Goal: Task Accomplishment & Management: Complete application form

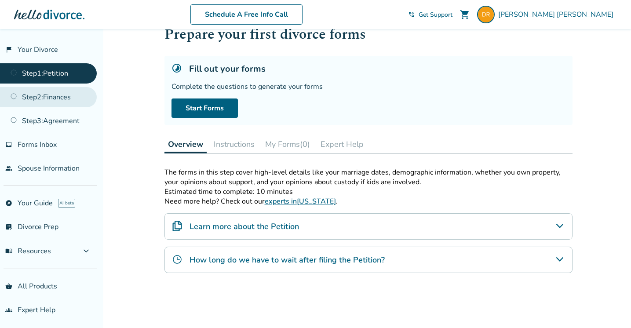
click at [65, 97] on link "Step 2 : Finances" at bounding box center [48, 97] width 97 height 20
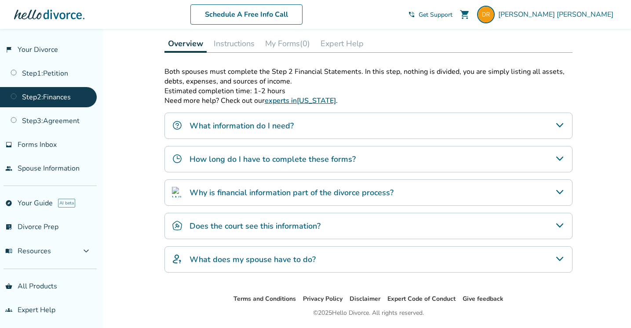
scroll to position [133, 0]
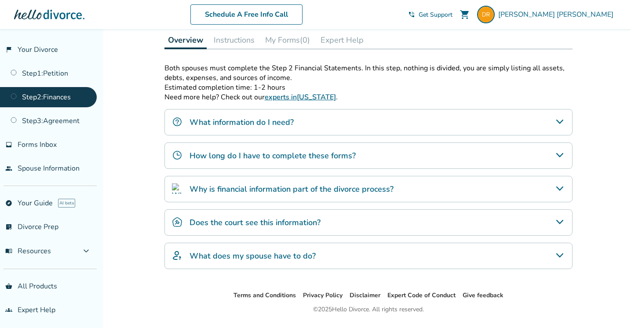
click at [559, 121] on icon "What information do I need?" at bounding box center [559, 121] width 11 height 11
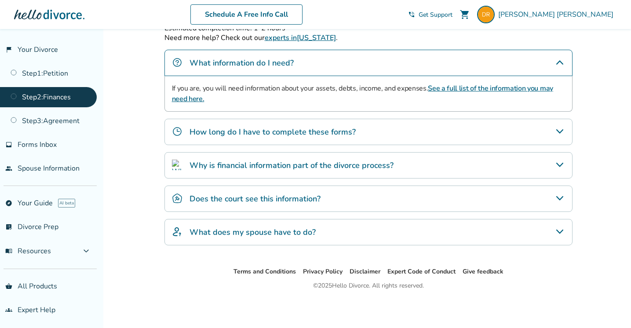
scroll to position [193, 0]
click at [553, 198] on div "Does the court see this information?" at bounding box center [368, 198] width 408 height 26
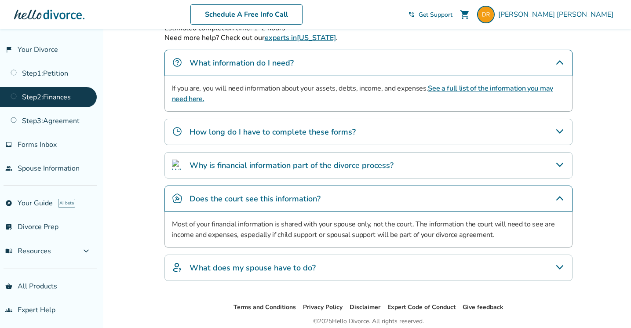
click at [560, 269] on icon "What does my spouse have to do?" at bounding box center [559, 267] width 11 height 11
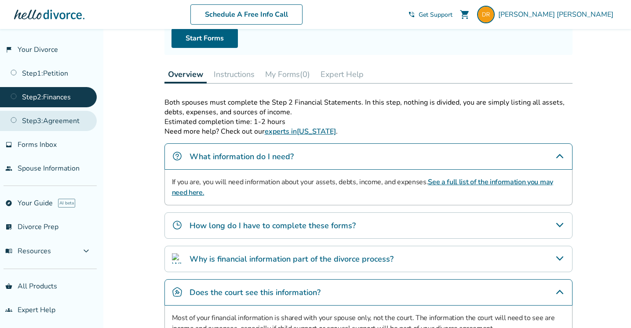
scroll to position [106, 0]
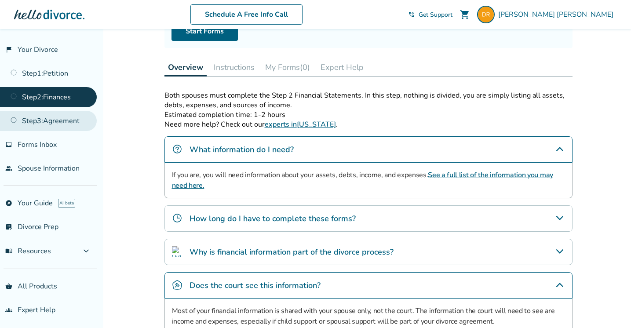
click at [30, 116] on link "Step 3 : Agreement" at bounding box center [48, 121] width 97 height 20
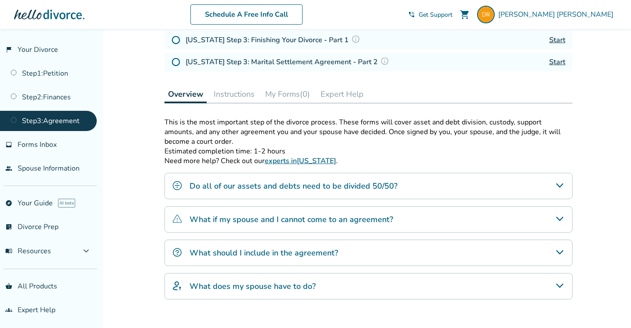
scroll to position [171, 0]
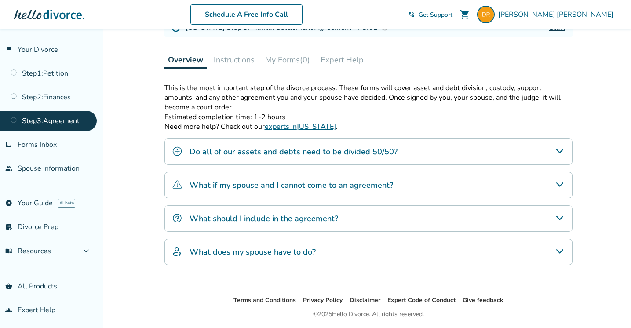
click at [560, 153] on icon "Do all of our assets and debts need to be divided 50/50?" at bounding box center [559, 151] width 11 height 11
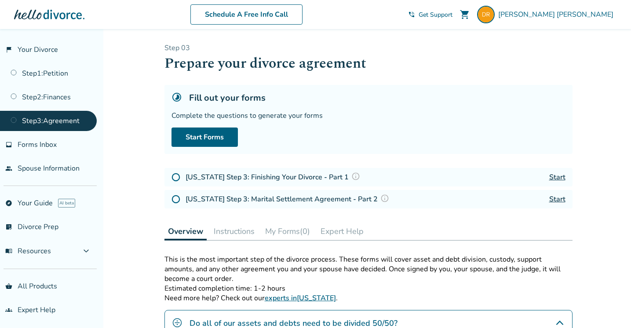
scroll to position [0, 0]
click at [553, 175] on link "Start" at bounding box center [557, 177] width 16 height 10
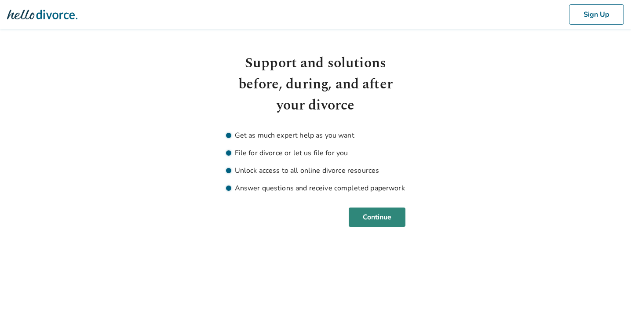
click at [375, 214] on button "Continue" at bounding box center [377, 216] width 57 height 19
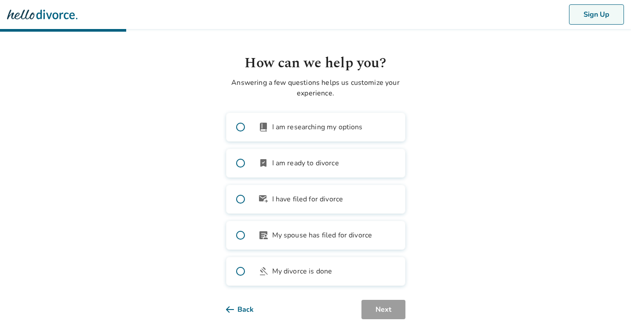
click at [589, 19] on button "Sign Up" at bounding box center [596, 14] width 55 height 20
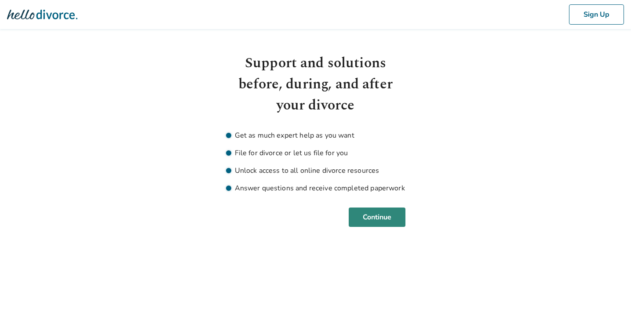
click at [375, 218] on button "Continue" at bounding box center [377, 216] width 57 height 19
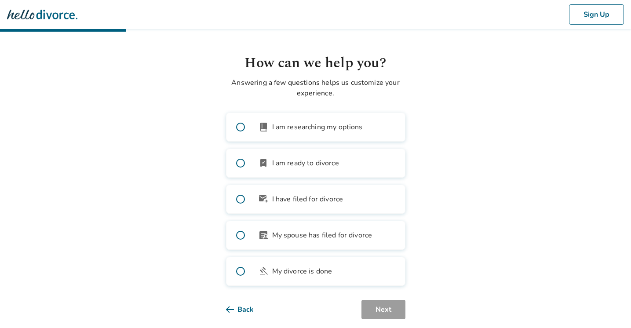
click at [240, 198] on span at bounding box center [240, 199] width 28 height 28
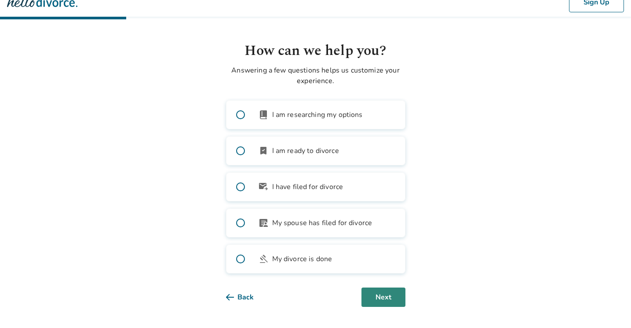
scroll to position [12, 0]
click at [383, 296] on button "Next" at bounding box center [383, 296] width 44 height 19
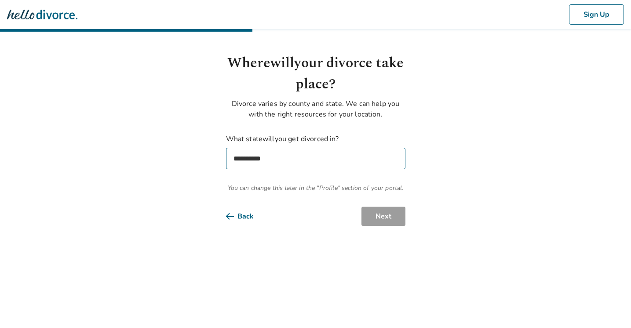
scroll to position [0, 0]
select select "**"
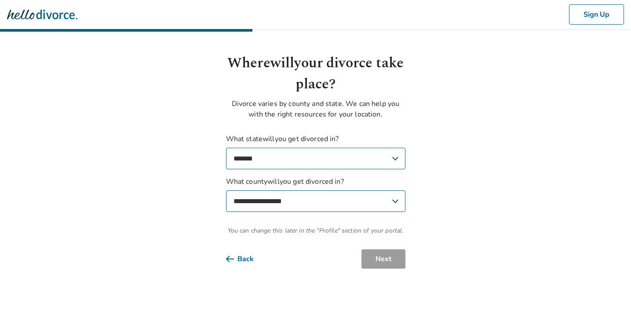
select select "****"
click at [385, 257] on button "Next" at bounding box center [383, 258] width 44 height 19
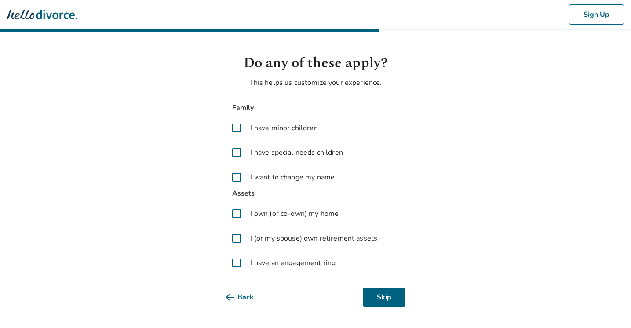
click at [234, 217] on span at bounding box center [236, 213] width 21 height 21
click at [234, 241] on span at bounding box center [236, 238] width 21 height 21
click at [234, 264] on span at bounding box center [236, 262] width 21 height 21
click at [378, 296] on button "Next" at bounding box center [383, 296] width 44 height 19
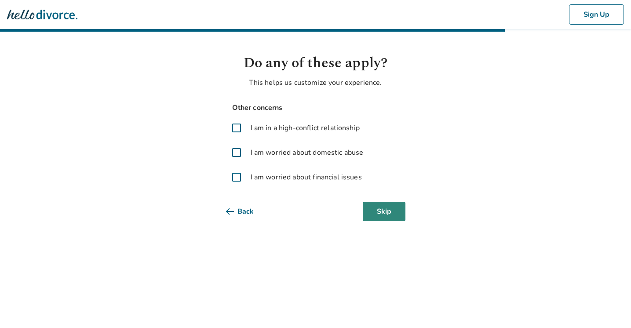
click at [391, 214] on button "Skip" at bounding box center [384, 211] width 43 height 19
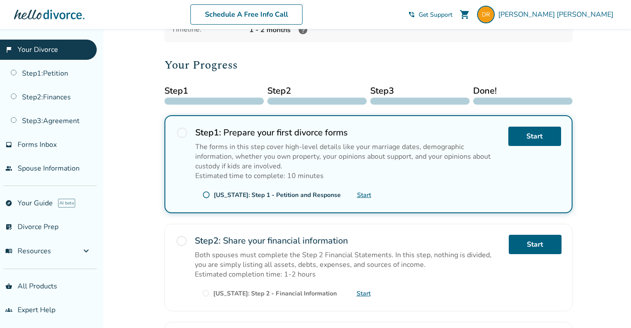
scroll to position [96, 0]
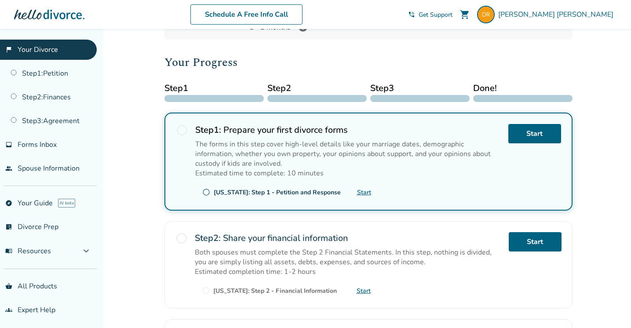
click at [182, 131] on span "radio_button_unchecked" at bounding box center [182, 130] width 12 height 12
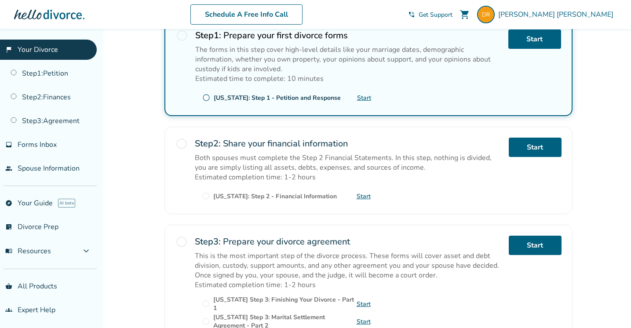
scroll to position [198, 0]
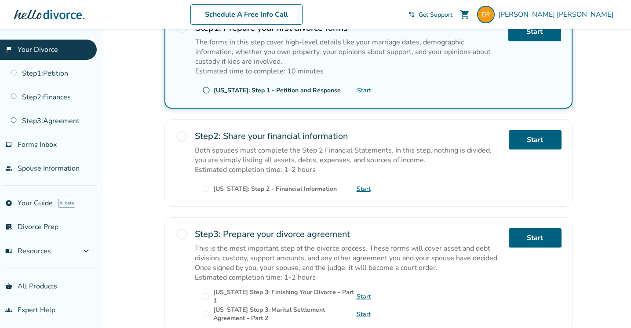
click at [364, 186] on link "Start" at bounding box center [363, 189] width 14 height 8
